Goal: Find specific page/section: Find specific page/section

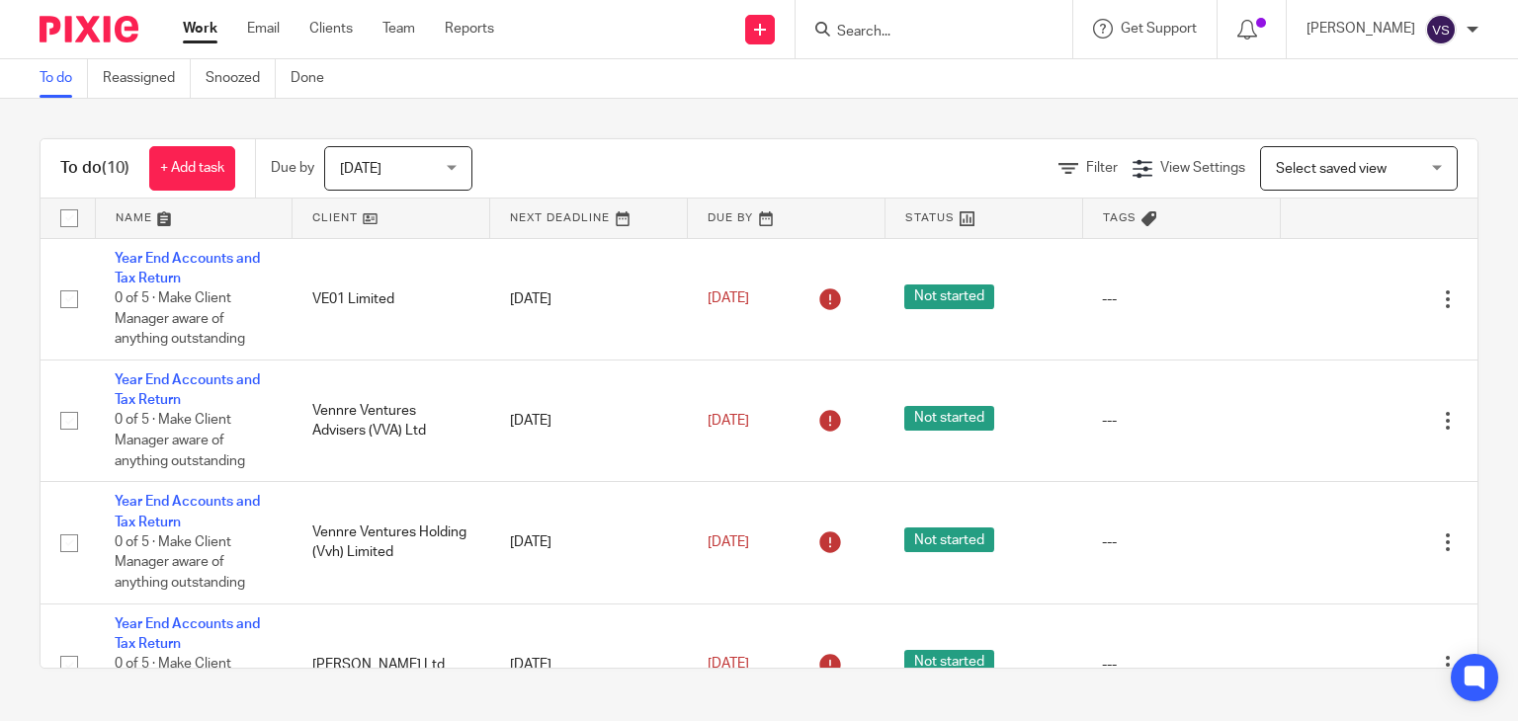
click at [853, 31] on input "Search" at bounding box center [924, 33] width 178 height 18
click at [884, 33] on input "Search" at bounding box center [924, 33] width 178 height 18
click at [867, 31] on input "Search" at bounding box center [924, 33] width 178 height 18
type input "3"
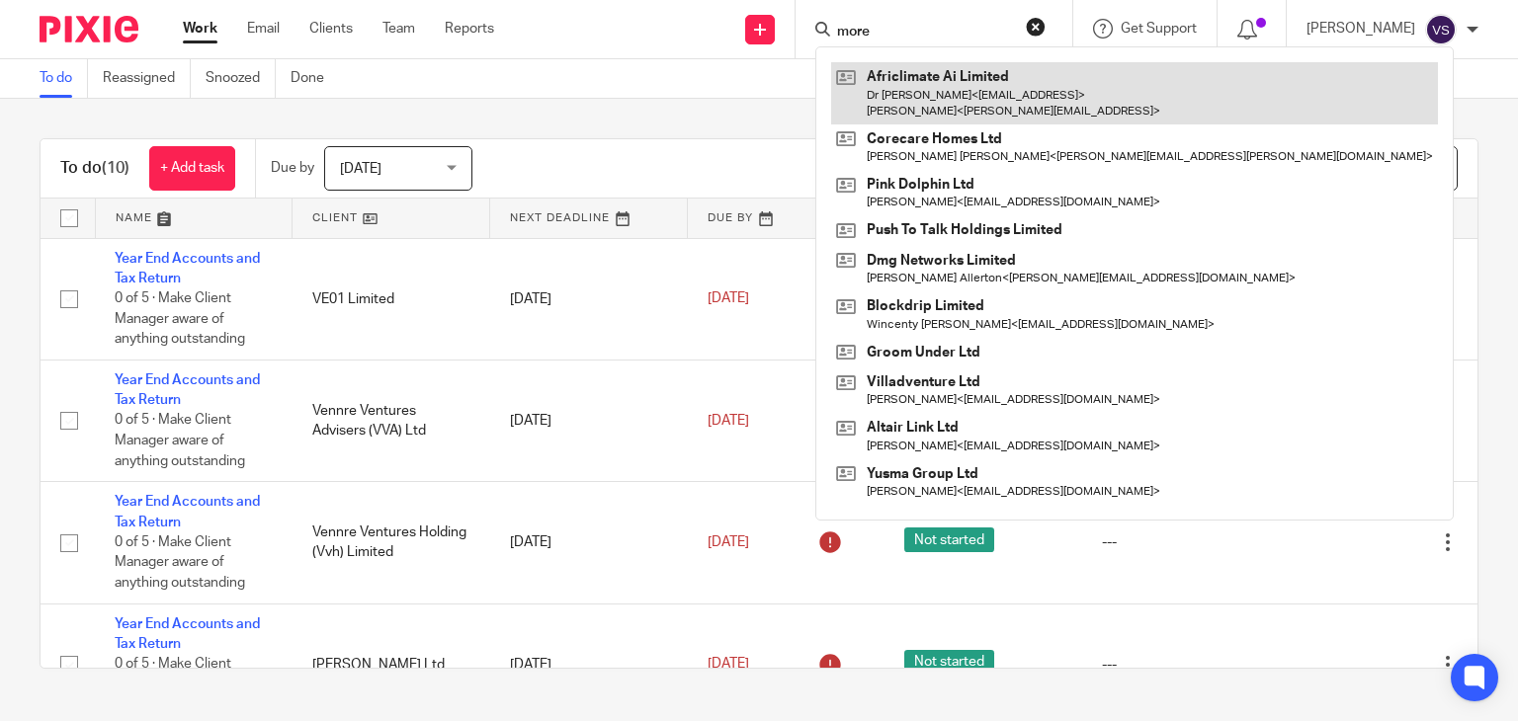
type input "more"
click at [934, 73] on link at bounding box center [1134, 92] width 607 height 61
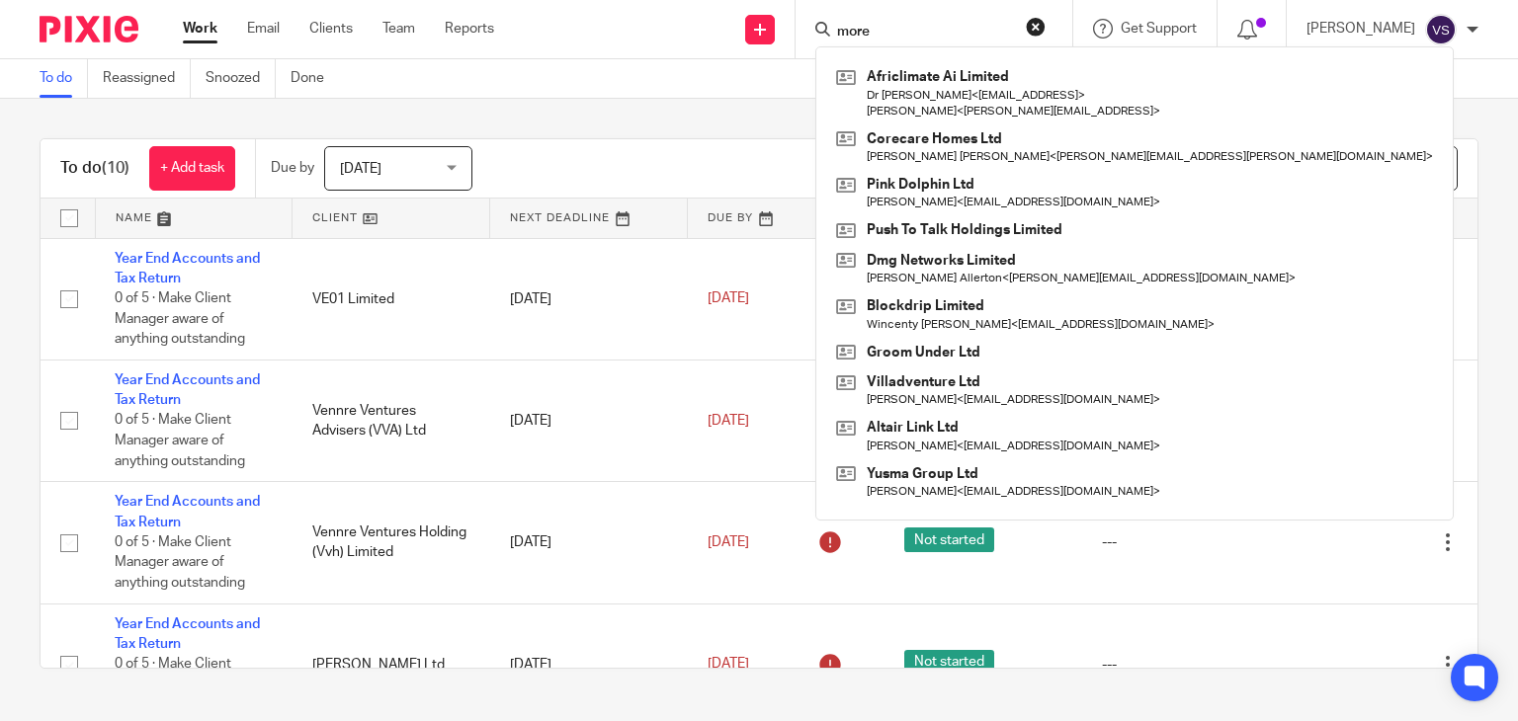
click at [897, 35] on input "more" at bounding box center [924, 33] width 178 height 18
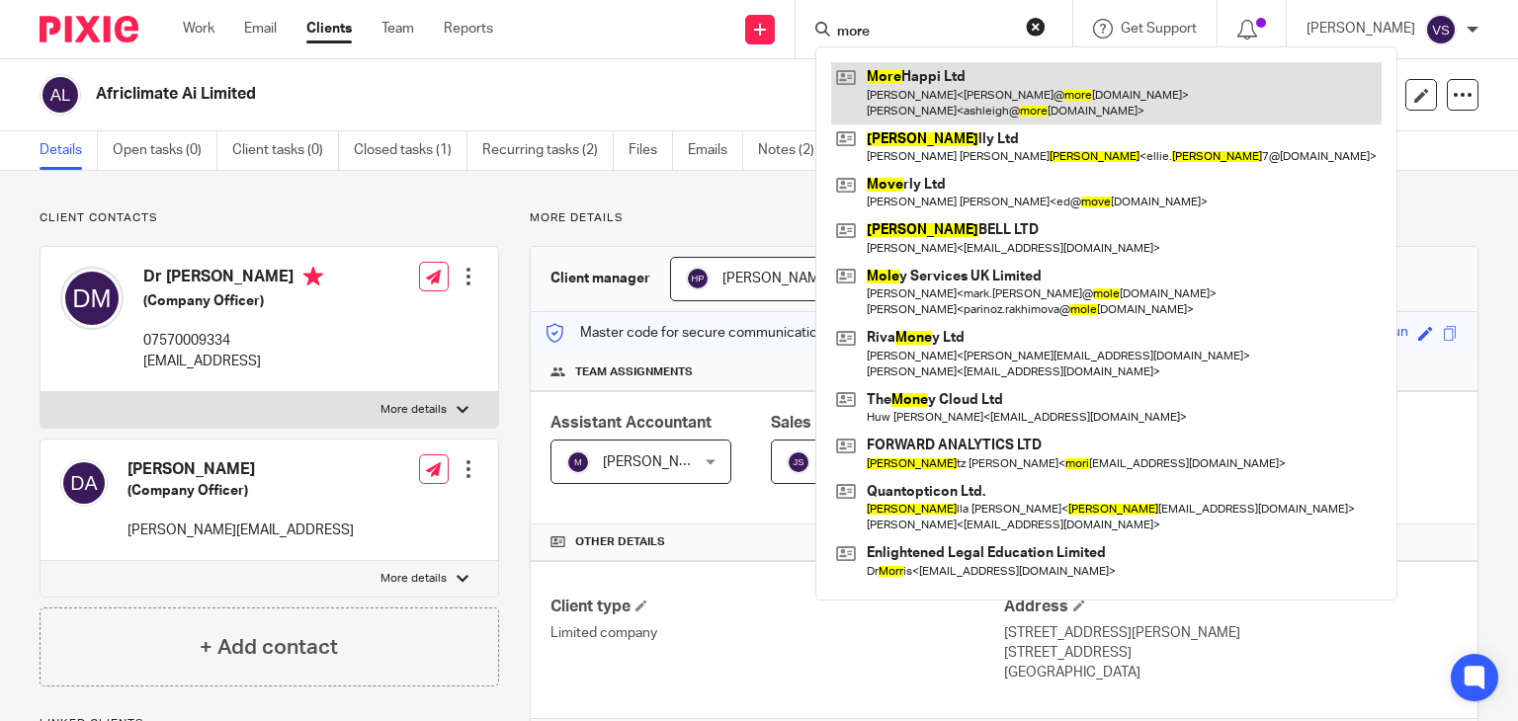
type input "more"
click at [934, 80] on link at bounding box center [1106, 92] width 550 height 61
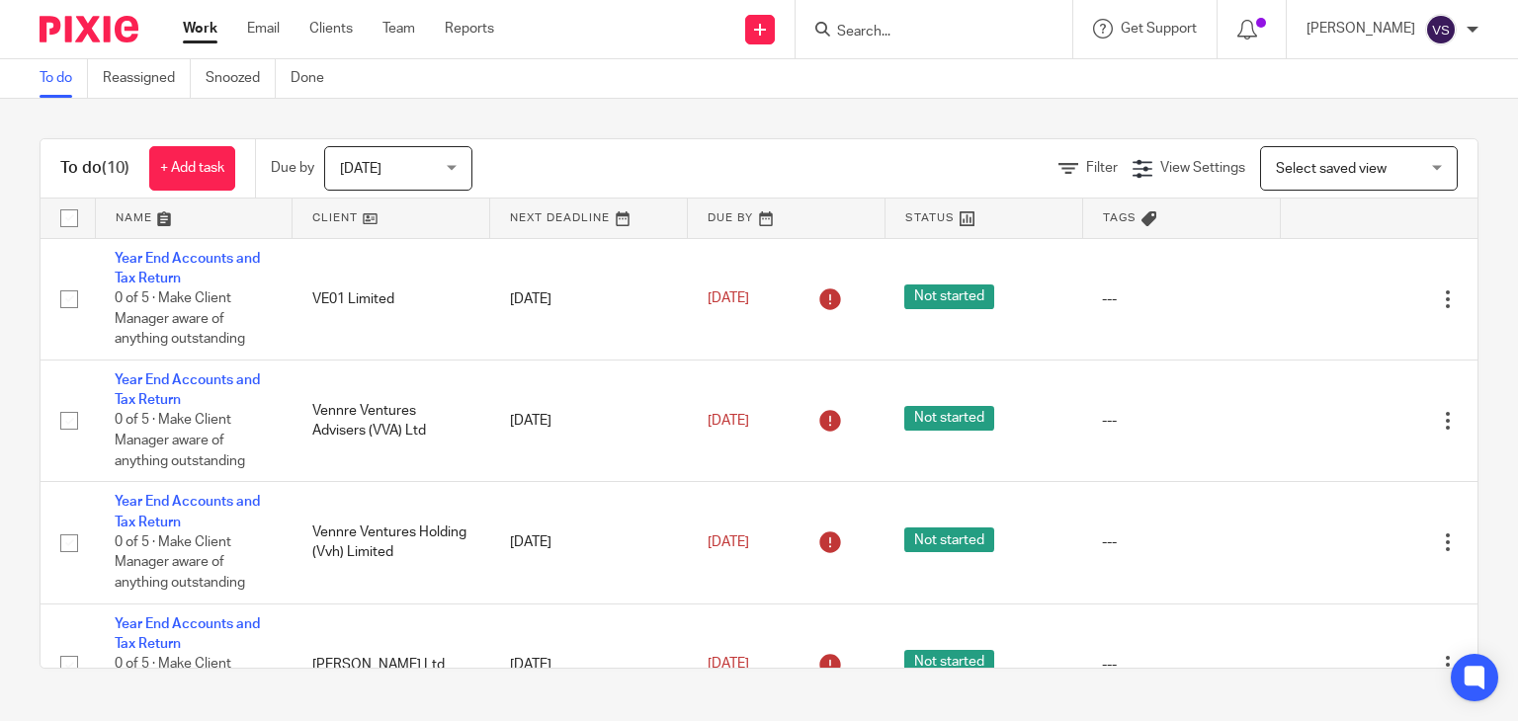
click at [904, 40] on input "Search" at bounding box center [924, 33] width 178 height 18
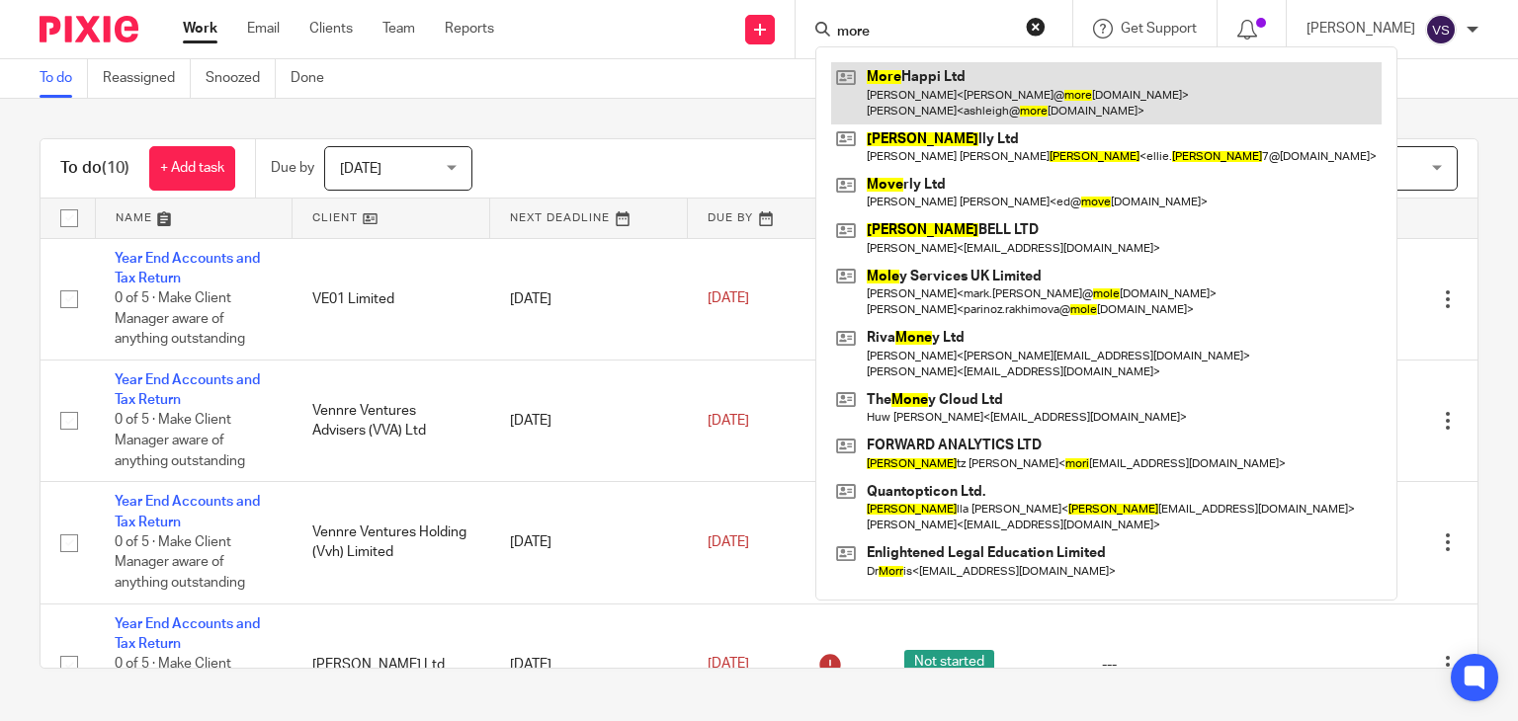
type input "more"
click at [917, 88] on link at bounding box center [1106, 92] width 550 height 61
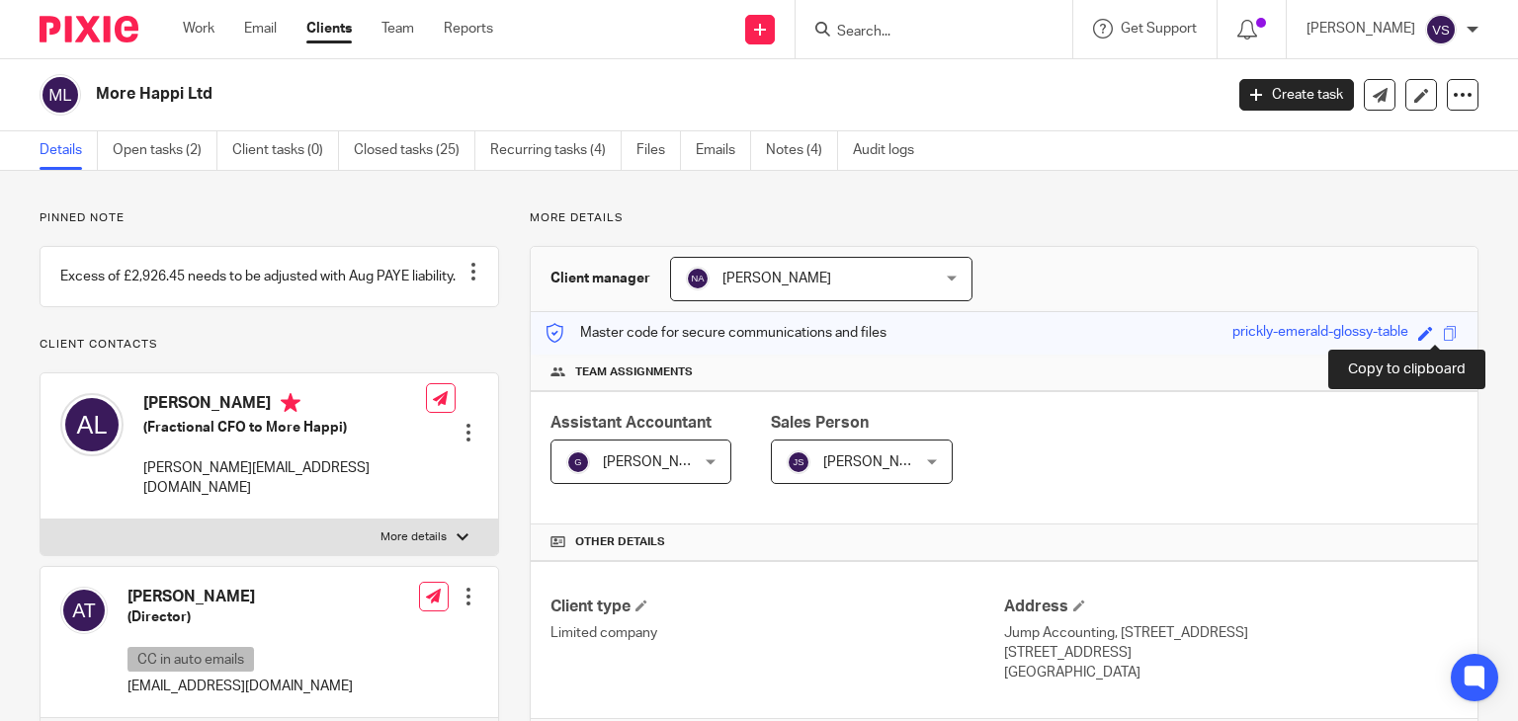
click at [1443, 336] on span at bounding box center [1450, 333] width 15 height 15
